Goal: Transaction & Acquisition: Register for event/course

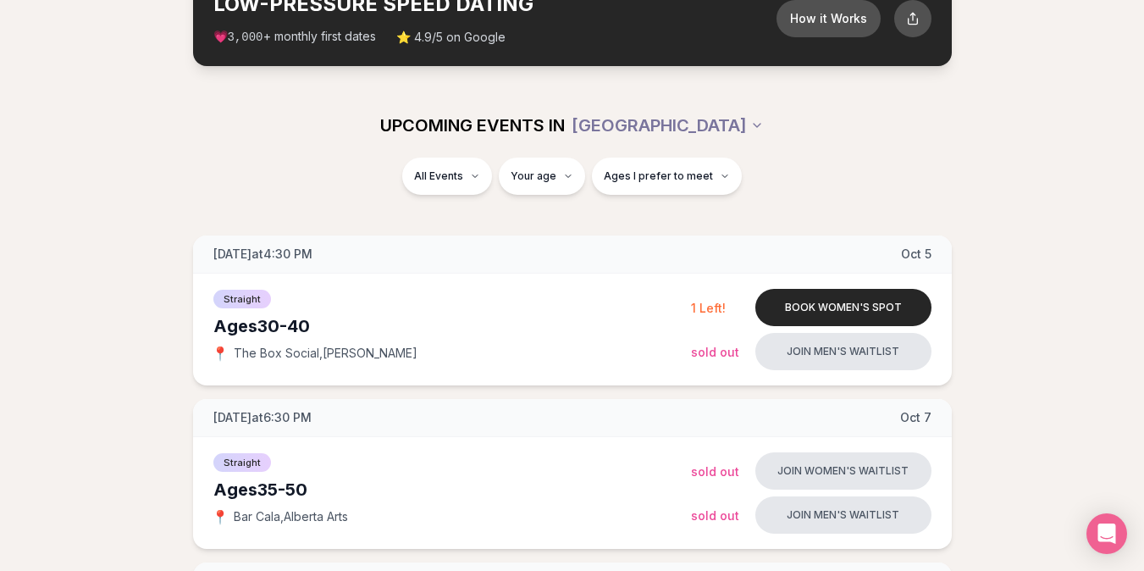
scroll to position [124, 0]
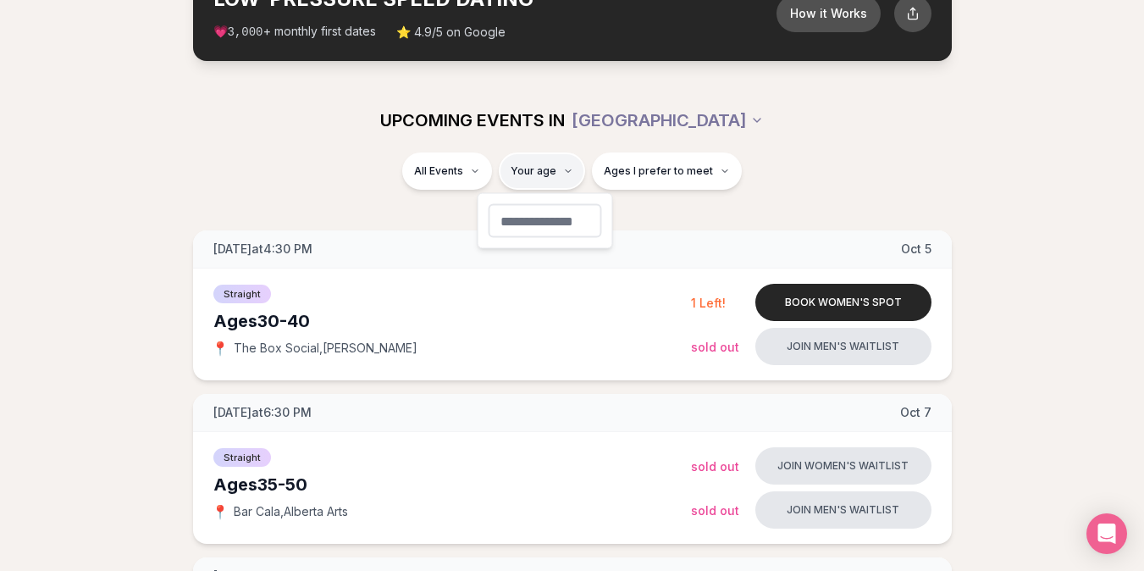
type input "**"
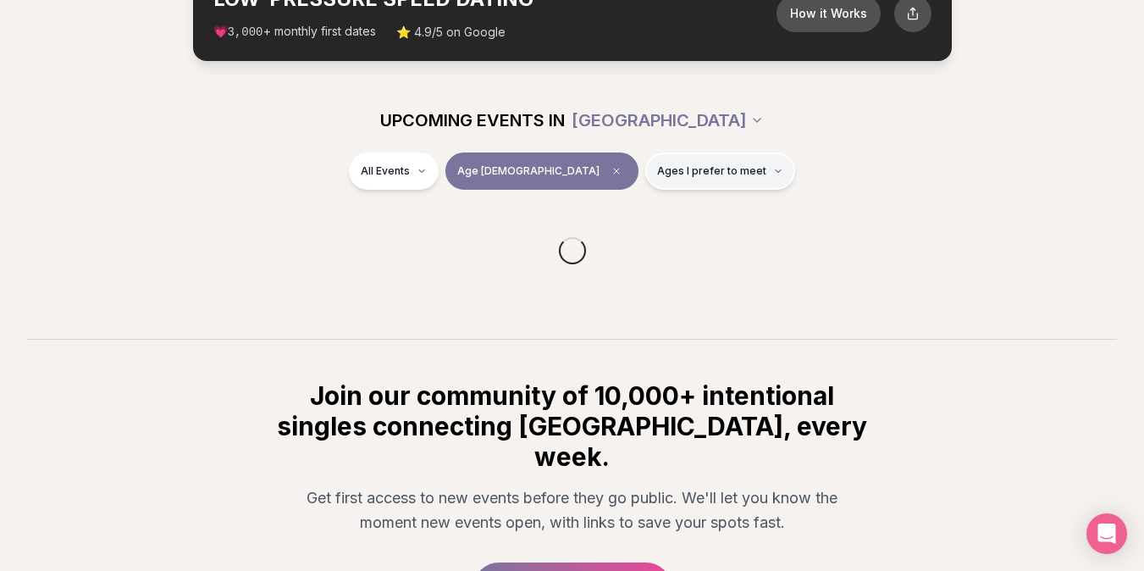
click at [657, 177] on span "Ages I prefer to meet" at bounding box center [711, 171] width 109 height 14
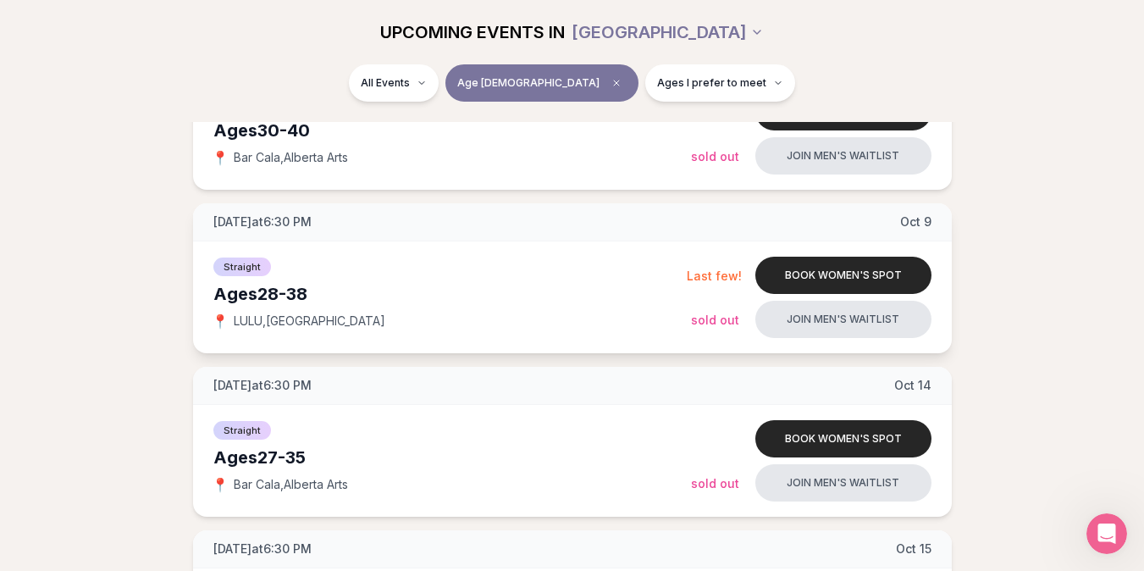
scroll to position [604, 0]
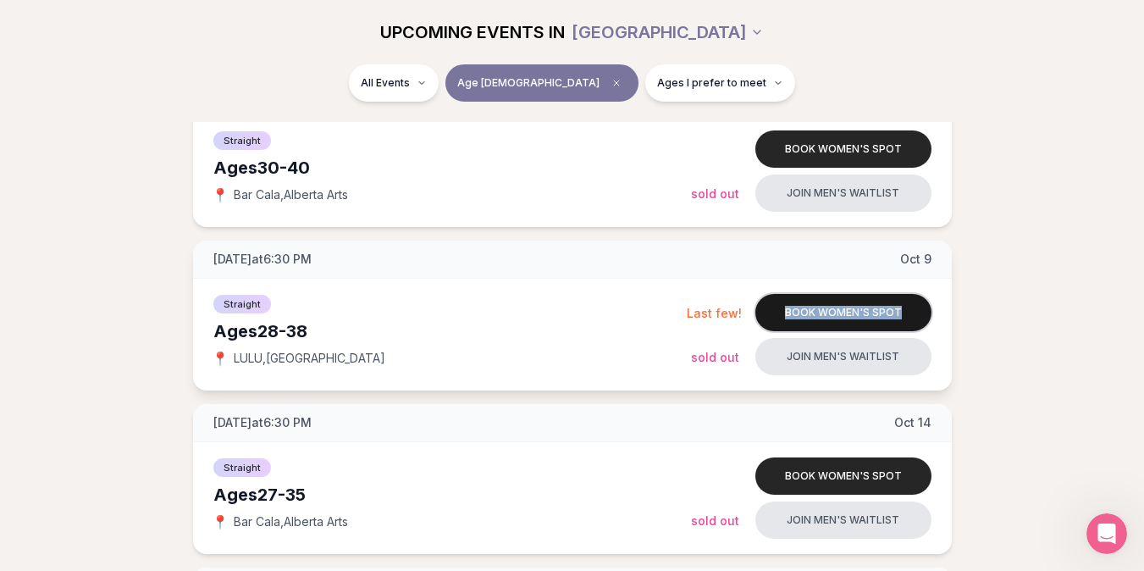
click at [849, 313] on button "Book women's spot" at bounding box center [844, 312] width 176 height 37
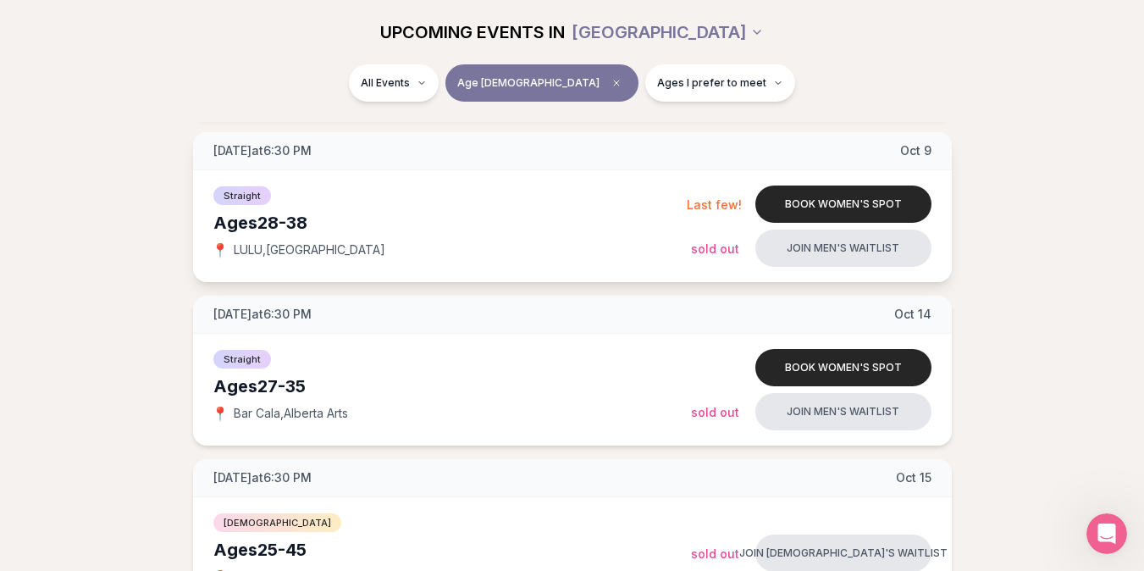
scroll to position [711, 0]
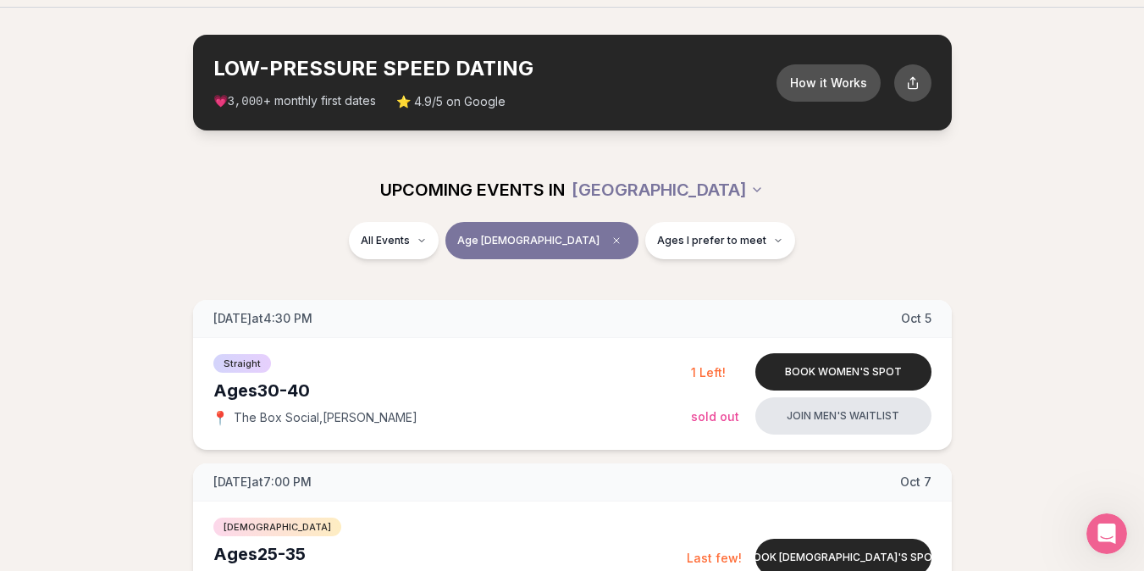
scroll to position [0, 0]
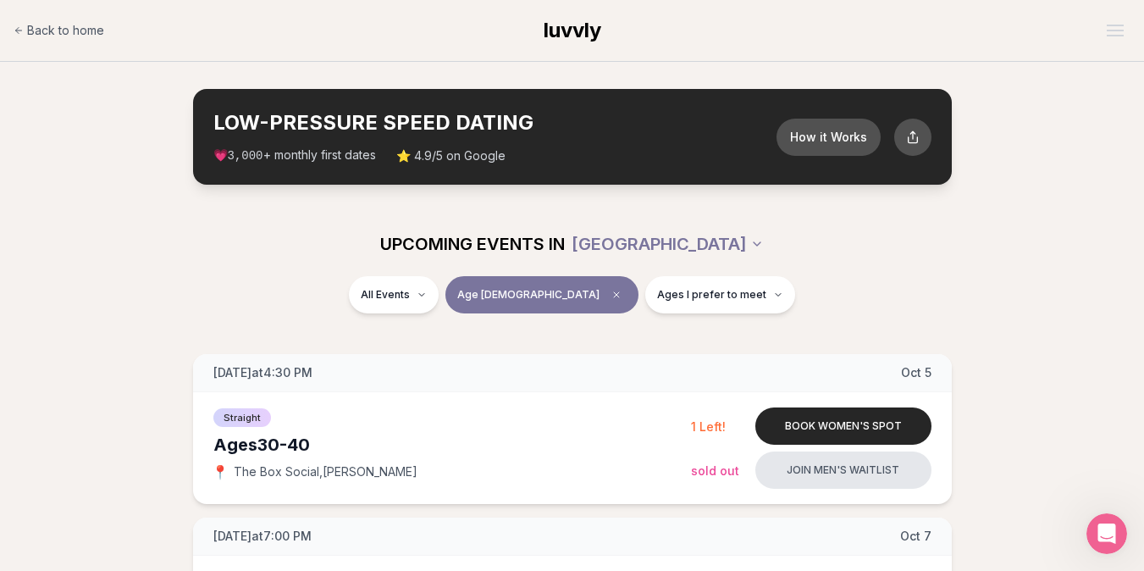
click at [1034, 78] on section "LOW-PRESSURE SPEED DATING How it Works 💗 3,000 + monthly first dates ⭐ 4.9/5 on…" at bounding box center [572, 137] width 1144 height 150
